Goal: Task Accomplishment & Management: Manage account settings

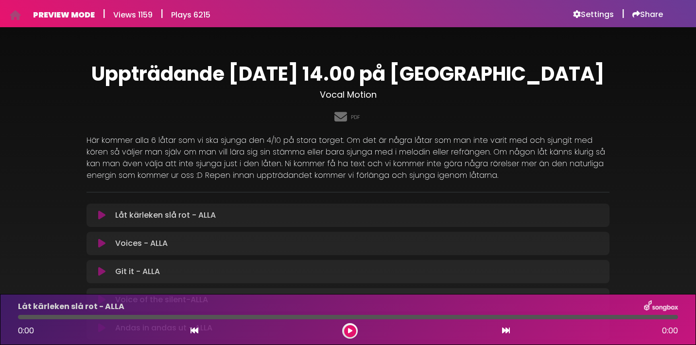
scroll to position [34, 0]
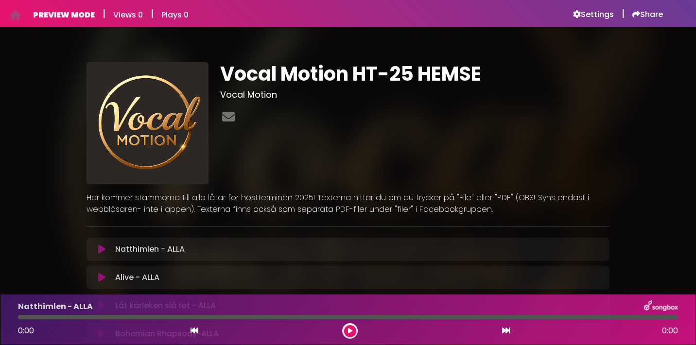
scroll to position [451, 0]
click at [597, 13] on h6 "Settings" at bounding box center [593, 15] width 41 height 10
click at [599, 7] on div "PREVIEW MODE | Views 32 | Plays 116 Settings | Share | |" at bounding box center [348, 13] width 642 height 27
click at [597, 13] on h6 "Settings" at bounding box center [593, 15] width 41 height 10
